Goal: Task Accomplishment & Management: Use online tool/utility

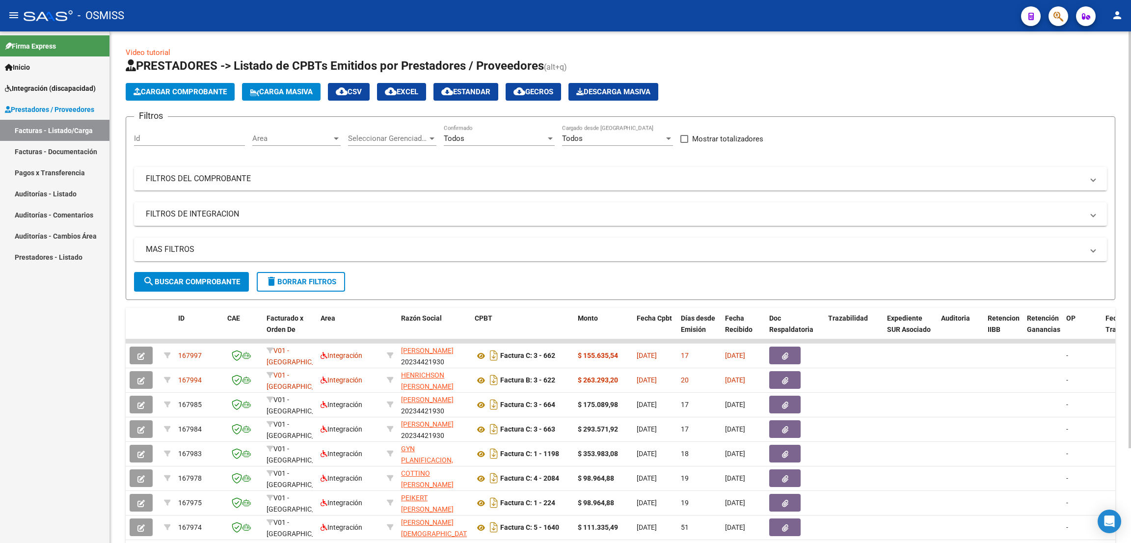
click at [205, 173] on mat-panel-title "FILTROS DEL COMPROBANTE" at bounding box center [615, 178] width 938 height 11
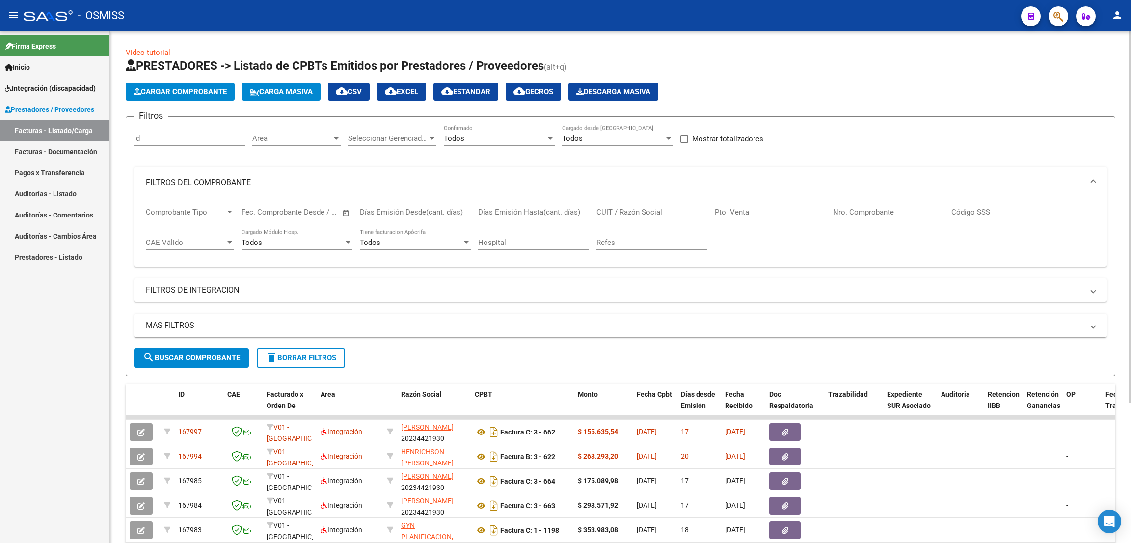
click at [619, 208] on input "CUIT / Razón Social" at bounding box center [651, 212] width 111 height 9
paste input "30714827703"
type input "30714827703"
click at [174, 295] on mat-panel-title "FILTROS DE INTEGRACION" at bounding box center [615, 290] width 938 height 11
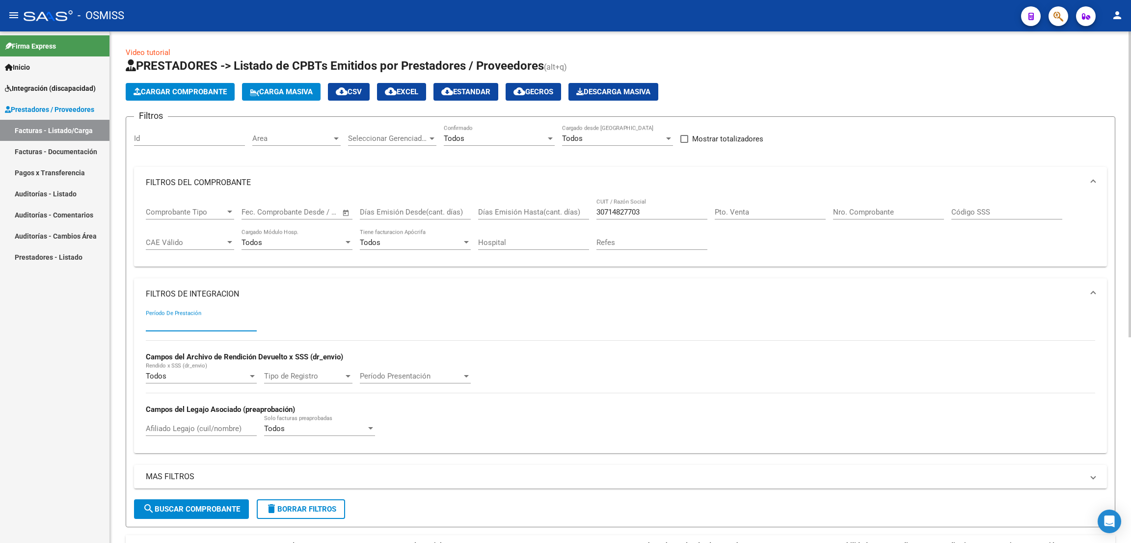
click at [181, 322] on input "Período De Prestación" at bounding box center [201, 323] width 111 height 9
type input "202507"
click at [198, 503] on button "search Buscar Comprobante" at bounding box center [191, 509] width 115 height 20
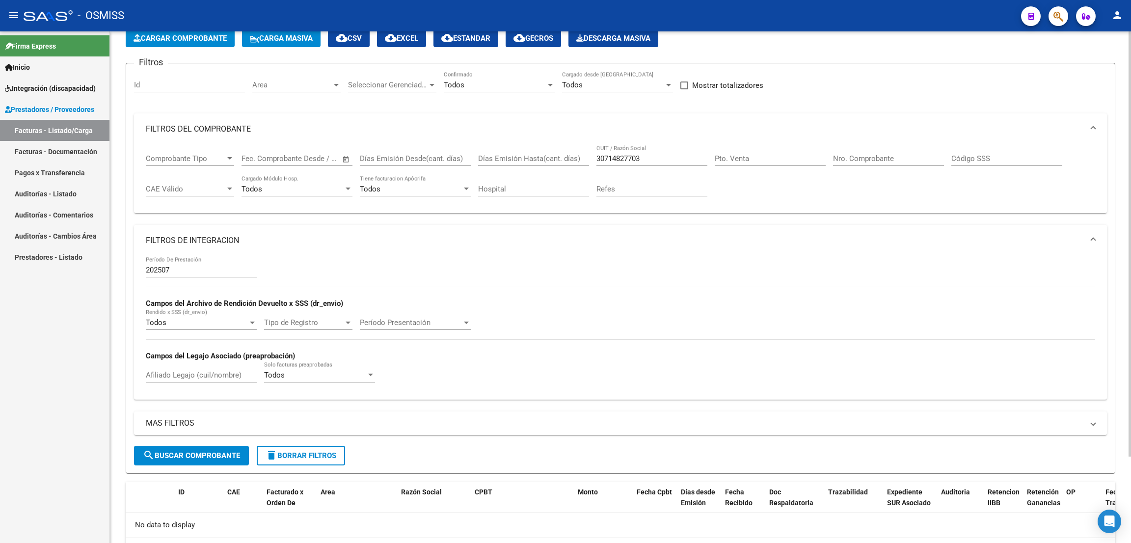
scroll to position [104, 0]
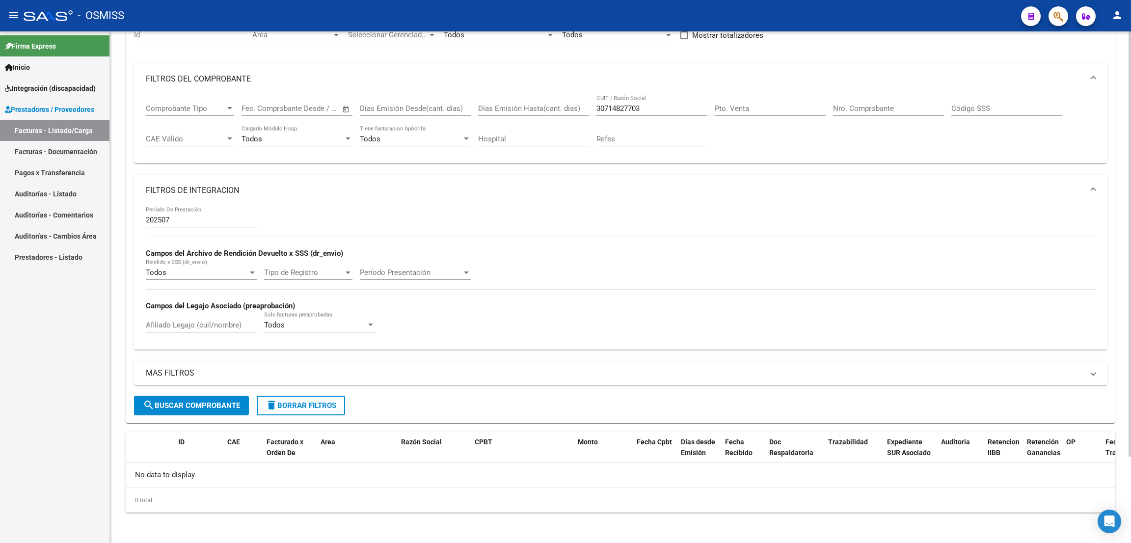
click at [1130, 172] on div at bounding box center [1129, 329] width 2 height 425
click at [653, 101] on div "30714827703 CUIT / Razón Social" at bounding box center [651, 105] width 111 height 21
type input "3"
paste input "27178957592"
type input "27178957592"
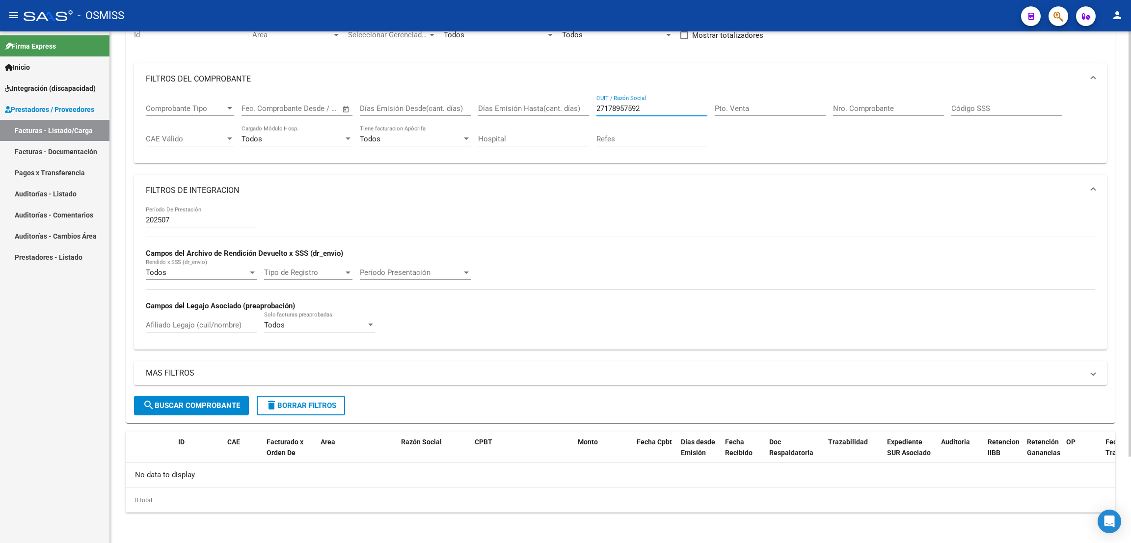
drag, startPoint x: 650, startPoint y: 112, endPoint x: 581, endPoint y: 110, distance: 69.2
click at [581, 110] on div "Comprobante Tipo Comprobante Tipo Fecha inicio – Fecha fin Fec. Comprobante Des…" at bounding box center [620, 125] width 949 height 61
paste input "27371352576"
type input "27371352576"
